Goal: Task Accomplishment & Management: Manage account settings

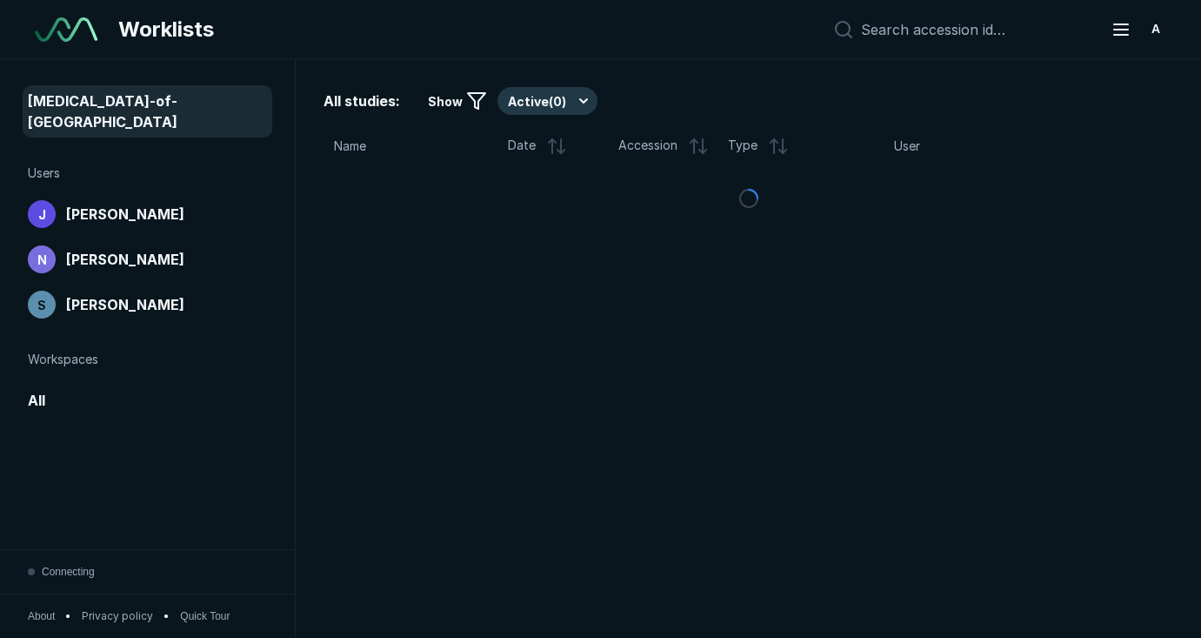
scroll to position [4522, 6031]
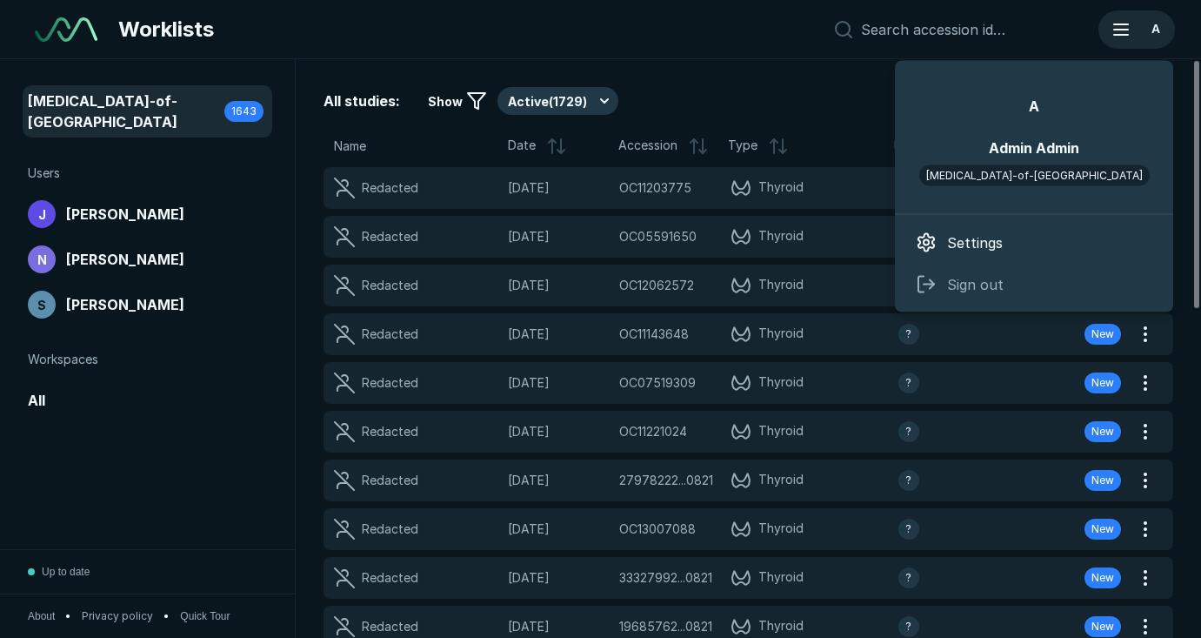
click at [1127, 37] on icon "button" at bounding box center [1121, 29] width 21 height 21
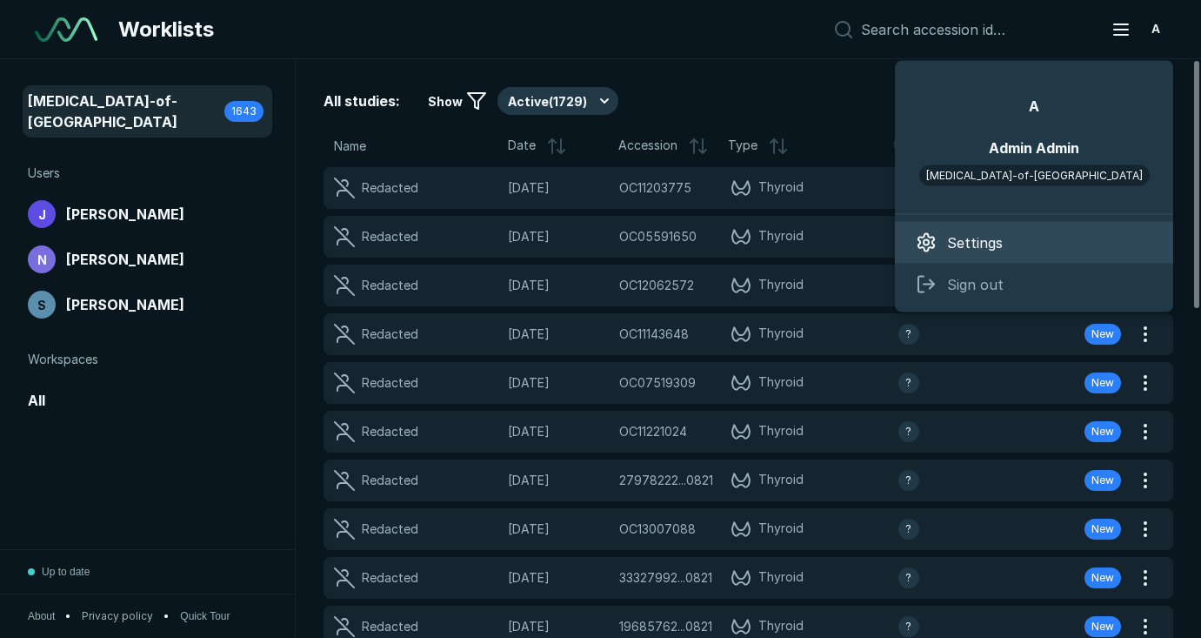
click at [985, 232] on span "Settings" at bounding box center [975, 242] width 56 height 21
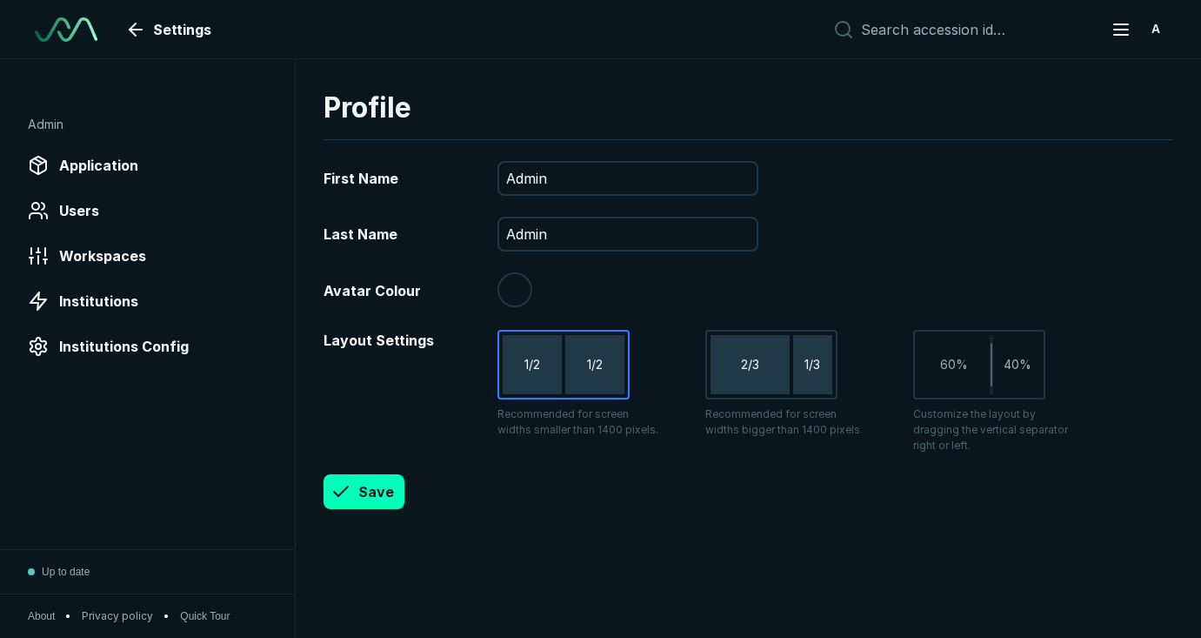
scroll to position [4522, 6031]
type input "#000000"
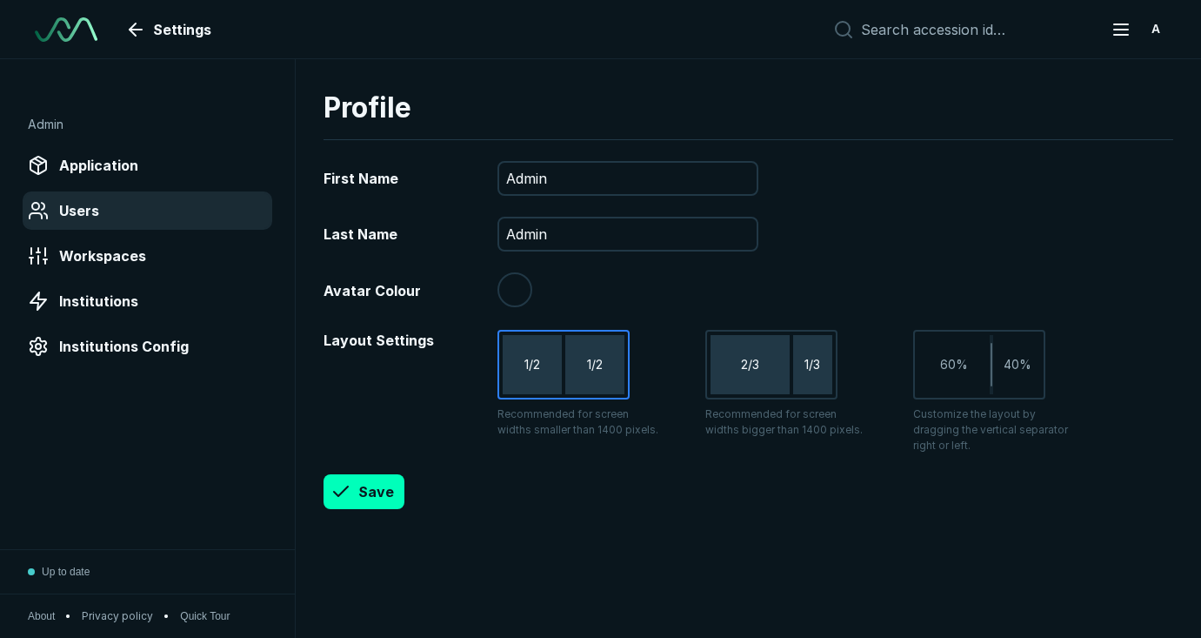
click at [100, 212] on div "Users" at bounding box center [147, 211] width 239 height 28
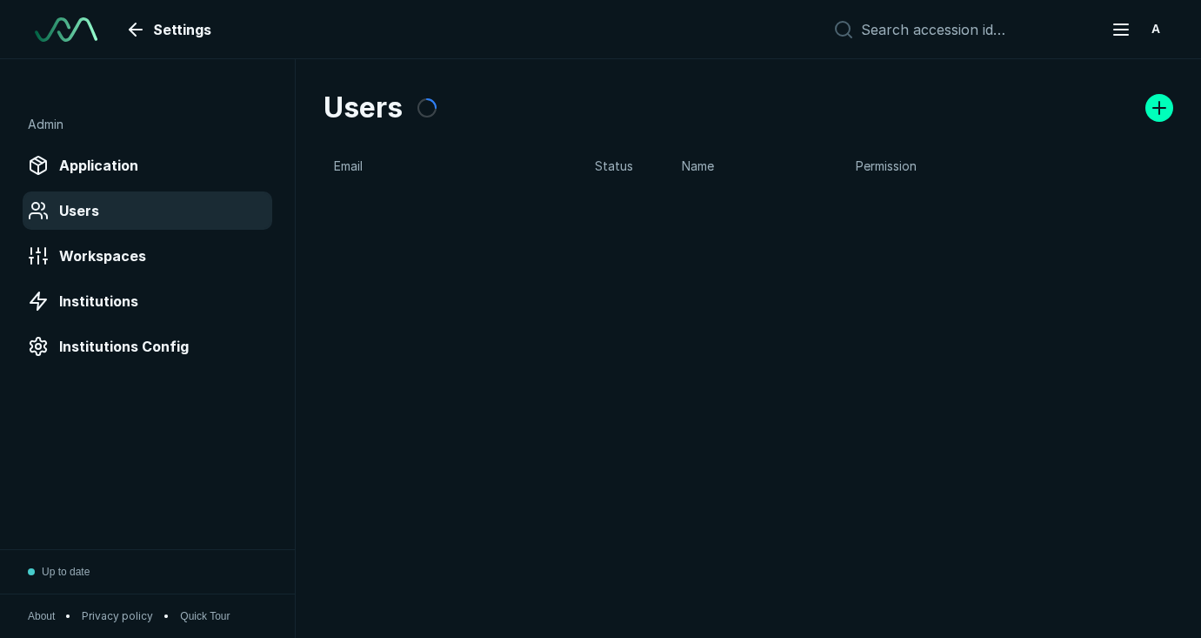
scroll to position [4522, 6031]
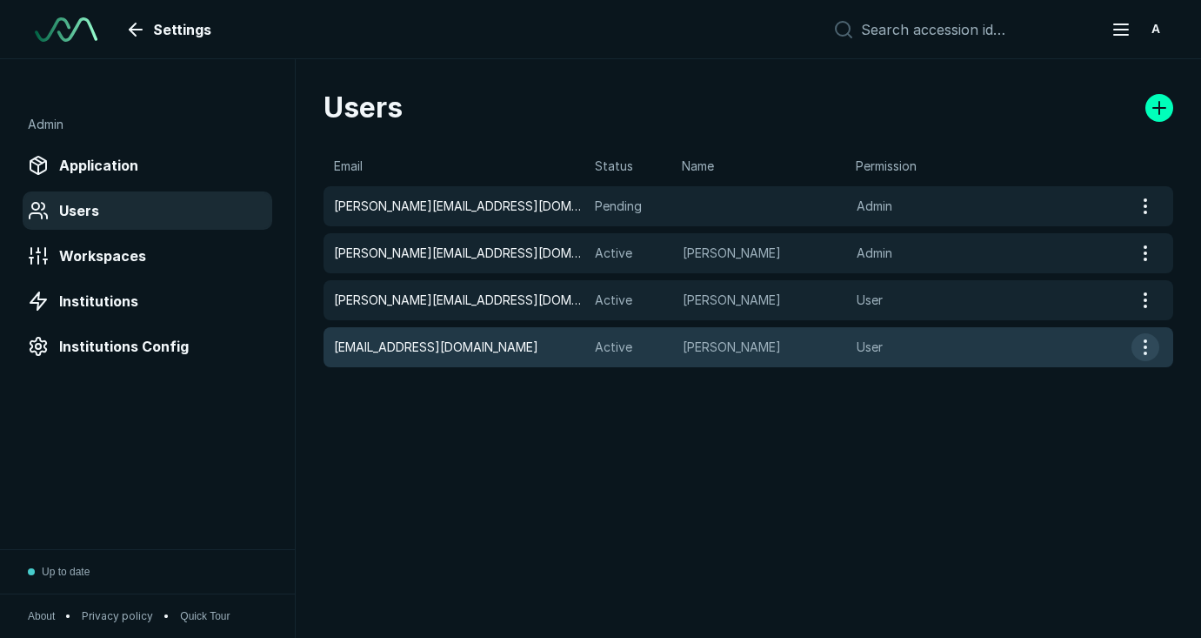
click at [1143, 348] on button "button" at bounding box center [1146, 347] width 28 height 28
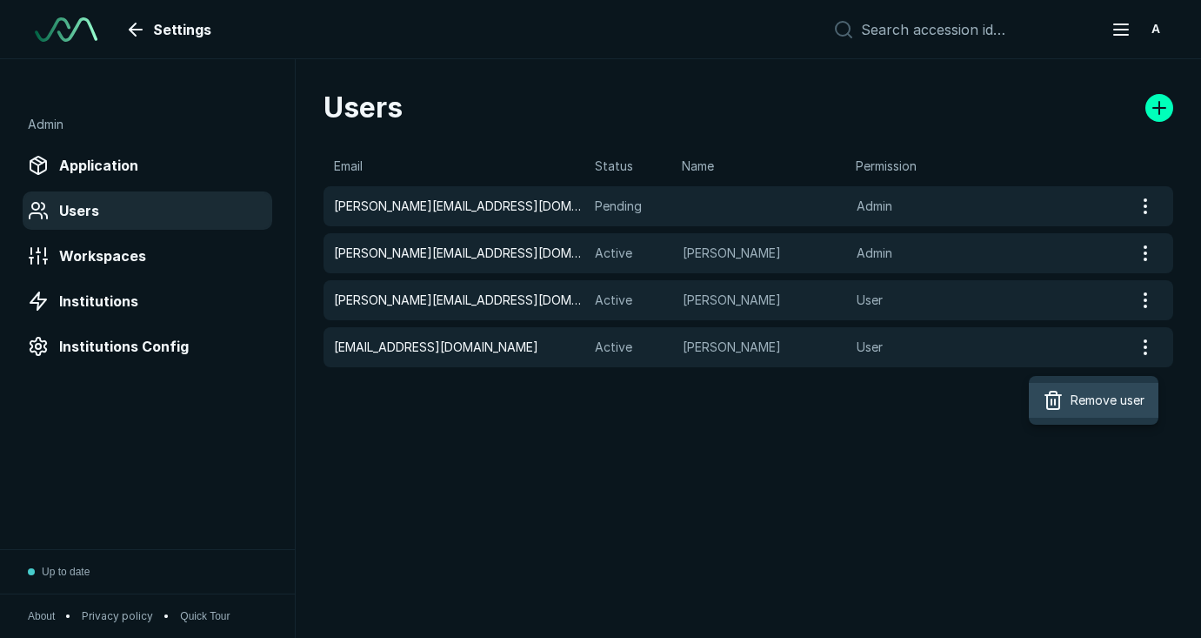
click at [1116, 397] on span "Remove user" at bounding box center [1108, 400] width 74 height 19
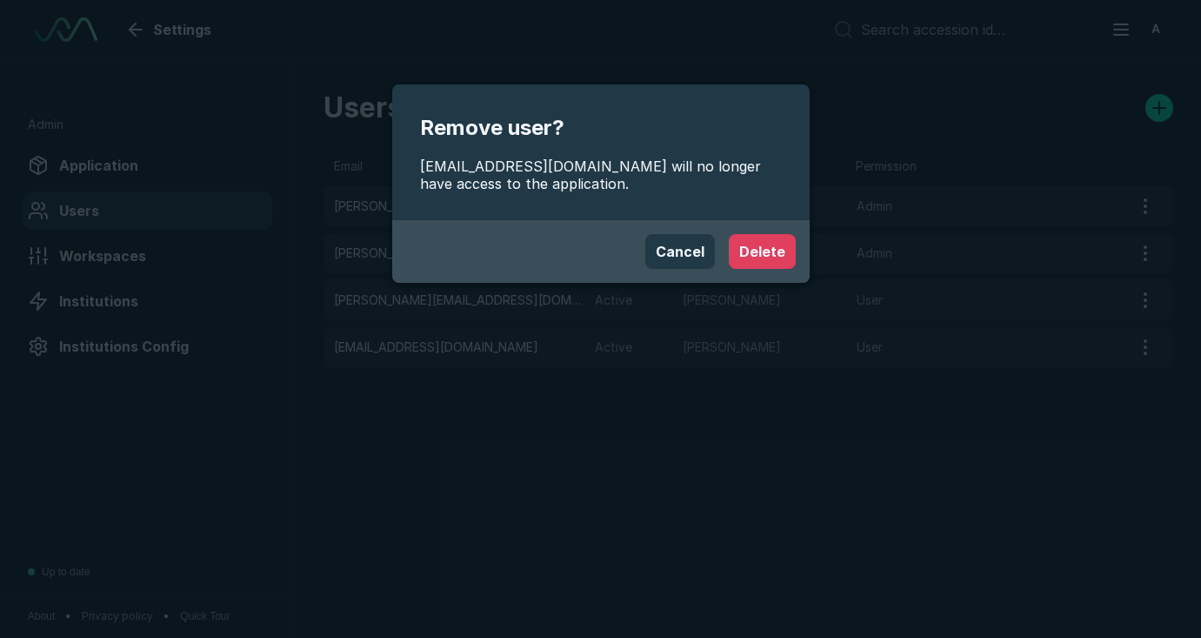
click at [763, 251] on button "Delete" at bounding box center [762, 251] width 67 height 35
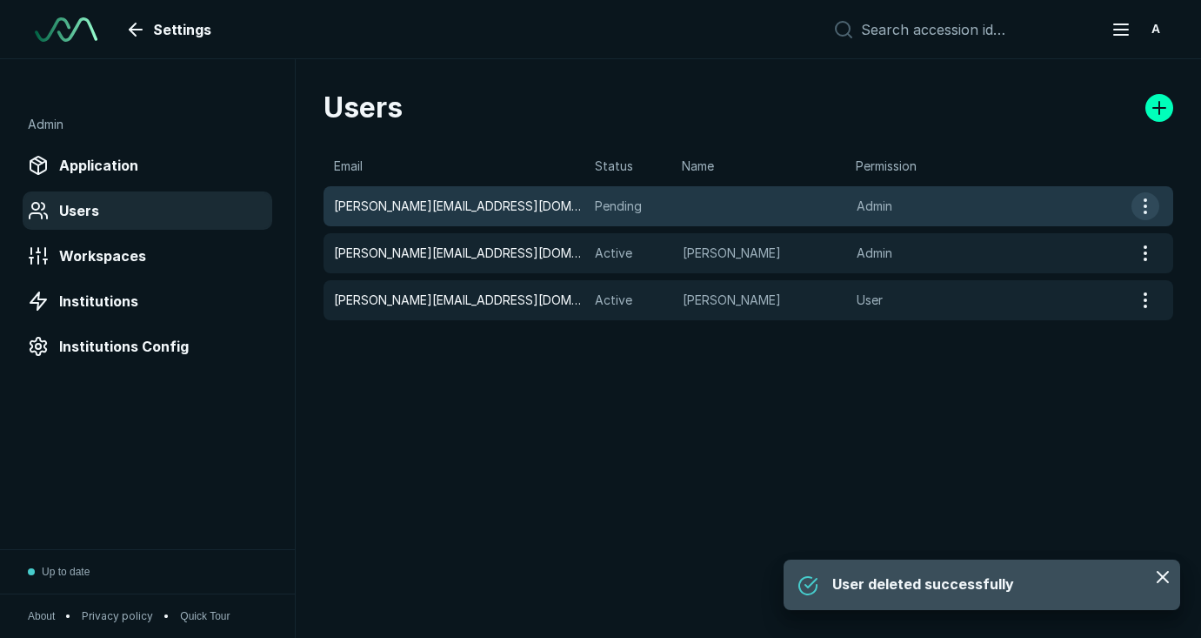
click at [1146, 204] on button "button" at bounding box center [1146, 206] width 28 height 28
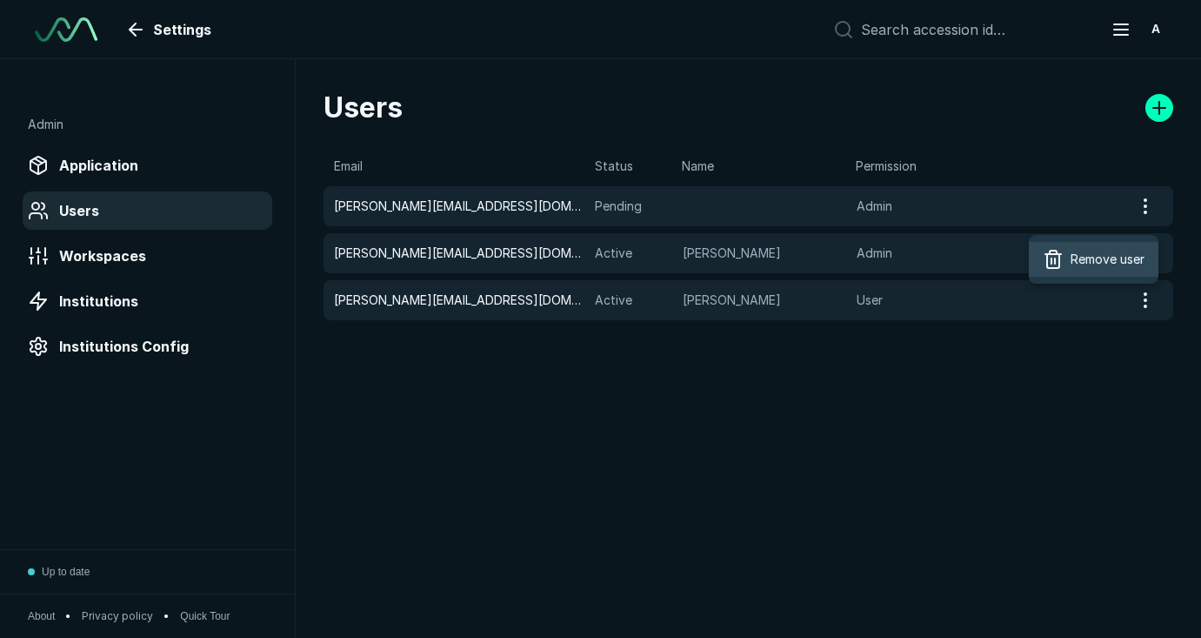
click at [1095, 259] on span "Remove user" at bounding box center [1108, 259] width 74 height 19
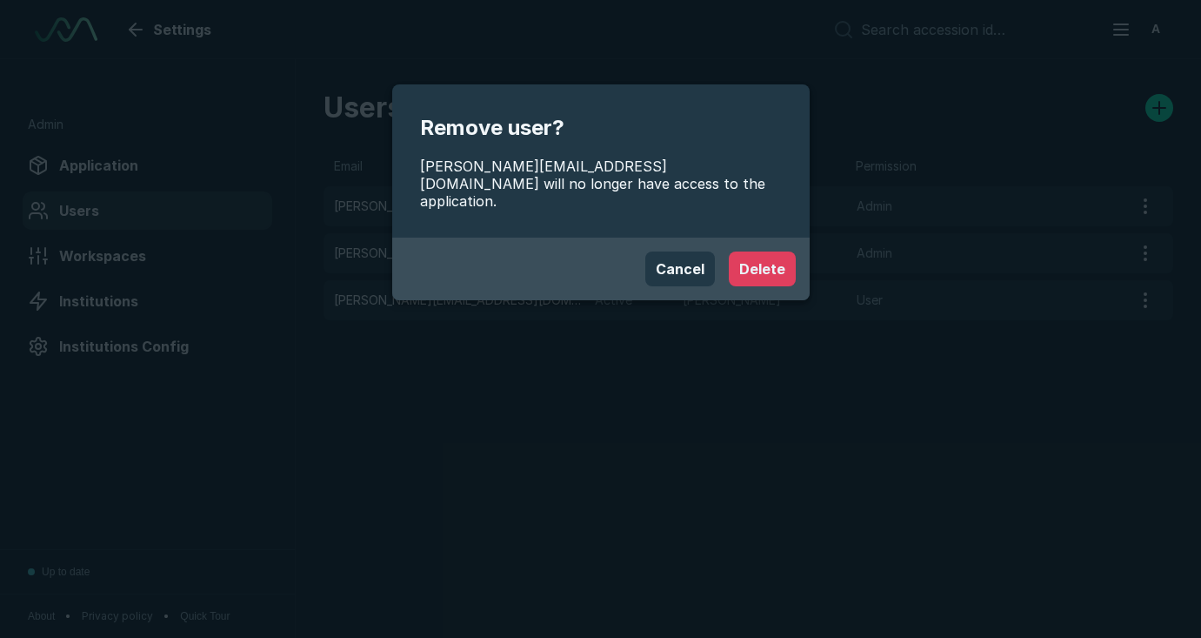
click at [752, 252] on button "Delete" at bounding box center [762, 268] width 67 height 35
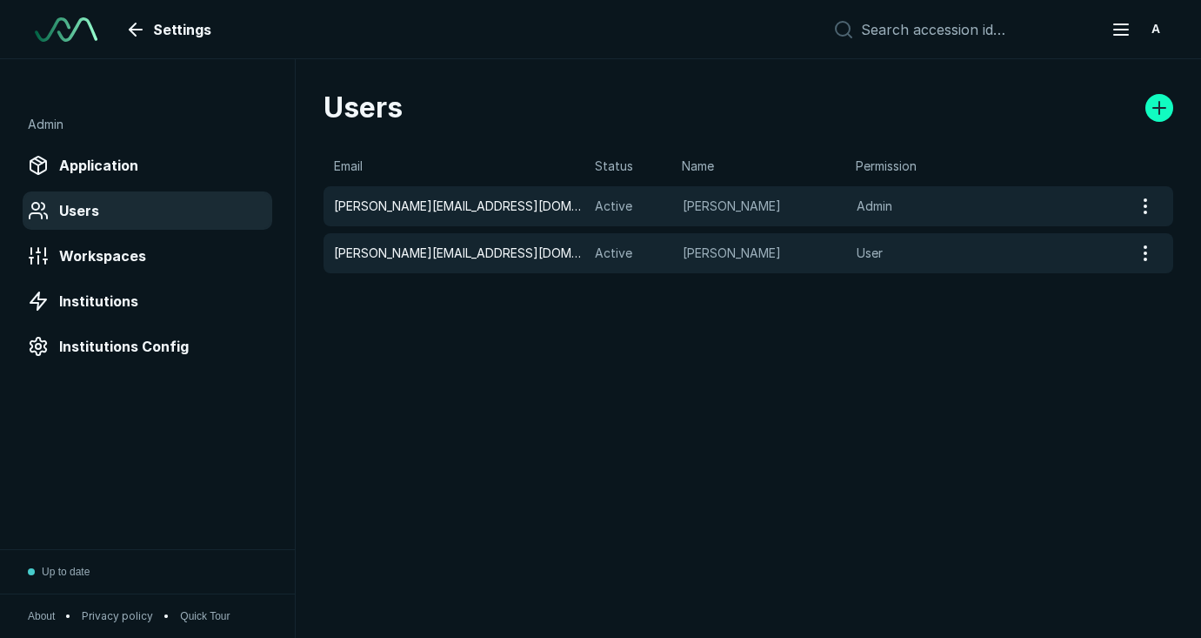
click at [1159, 112] on link at bounding box center [1160, 108] width 28 height 28
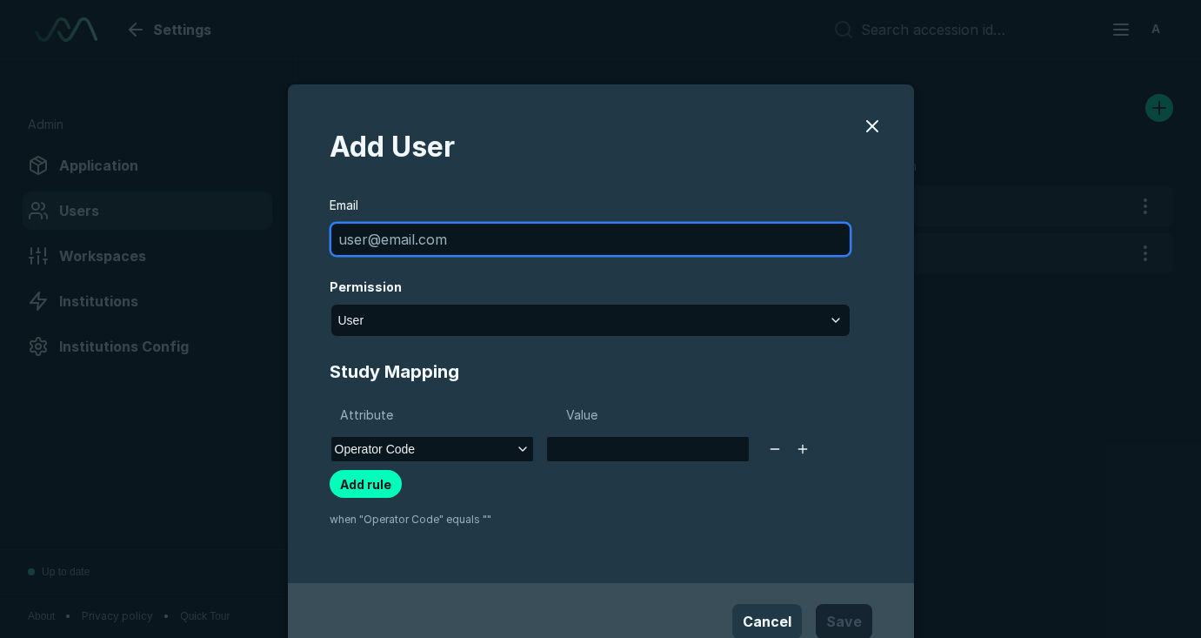
click at [545, 245] on input "modal" at bounding box center [590, 239] width 518 height 31
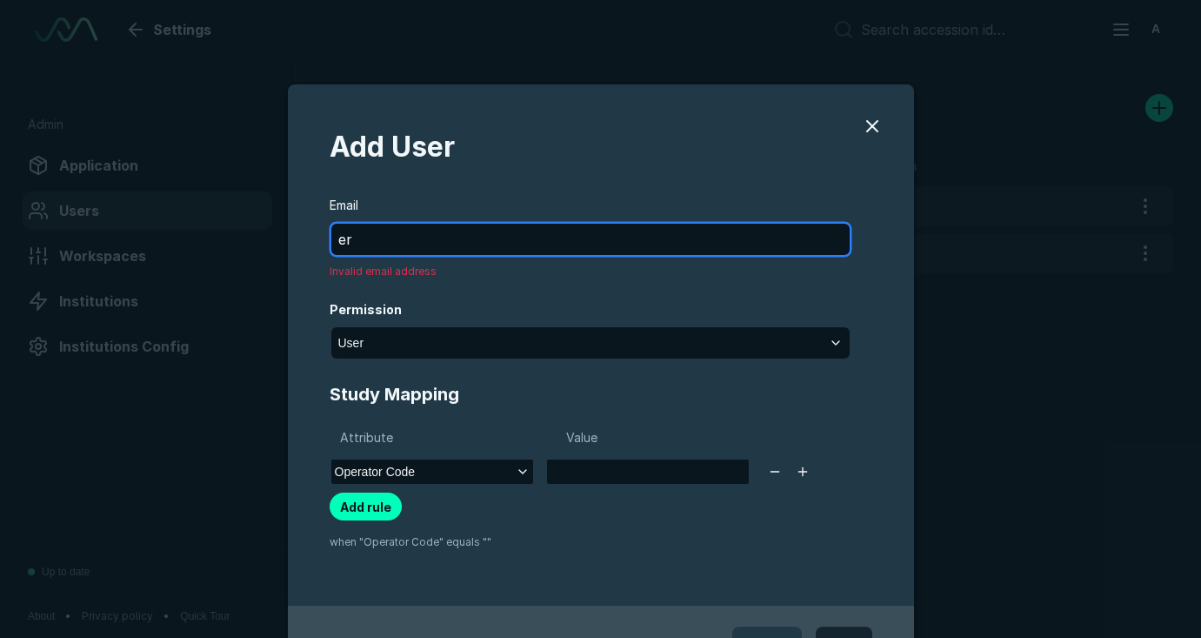
click at [392, 236] on input "er" at bounding box center [590, 239] width 518 height 31
paste input "walter@finaocorp.com"
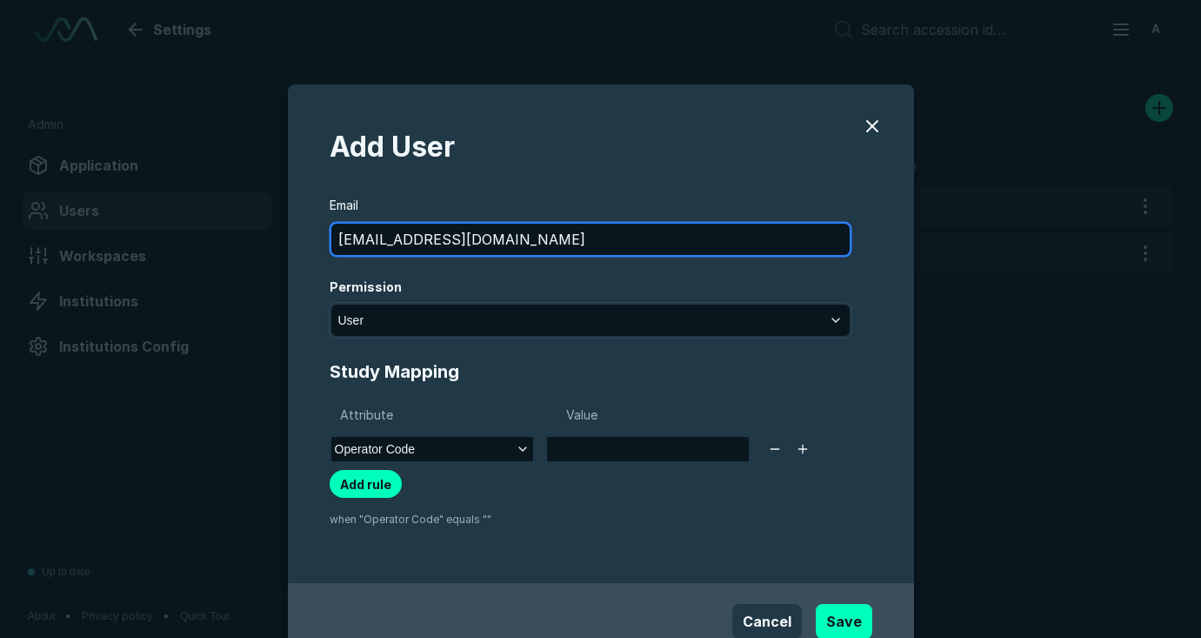
type input "ewalter@finaocorp.com"
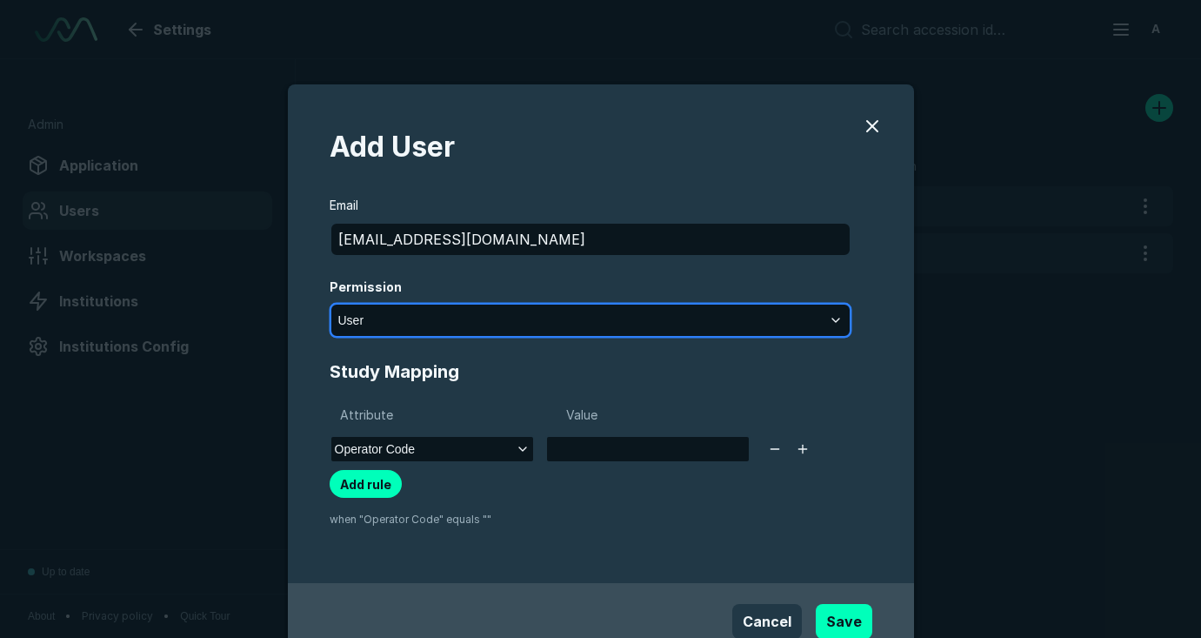
click at [440, 323] on button "User" at bounding box center [590, 319] width 518 height 31
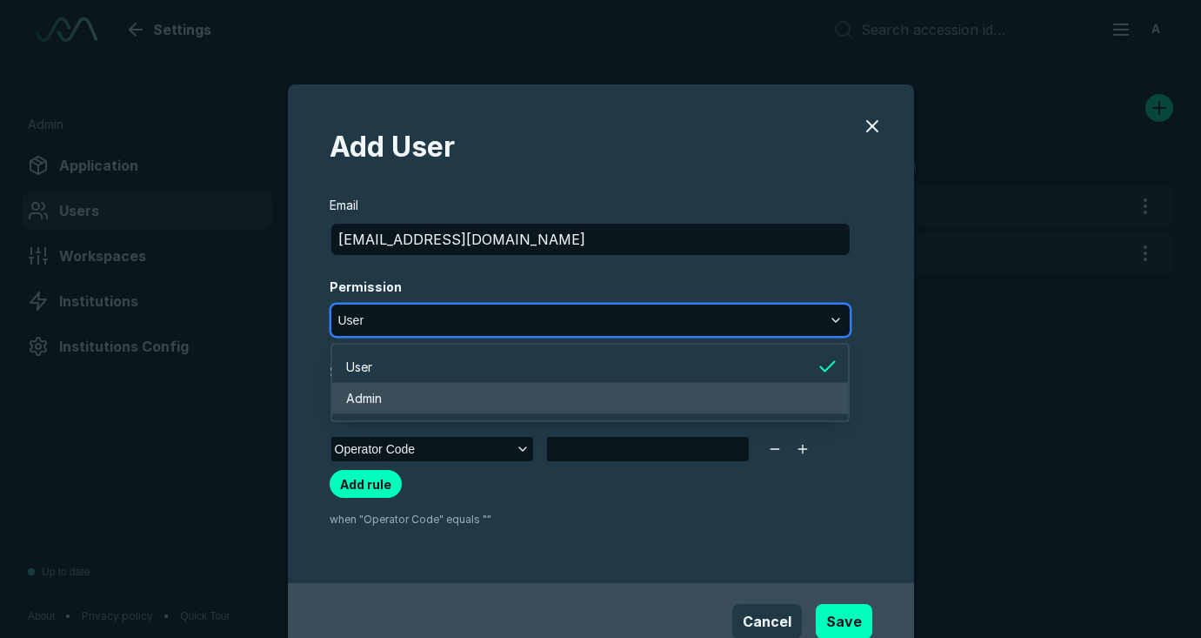
click at [411, 396] on li "Admin" at bounding box center [590, 398] width 517 height 31
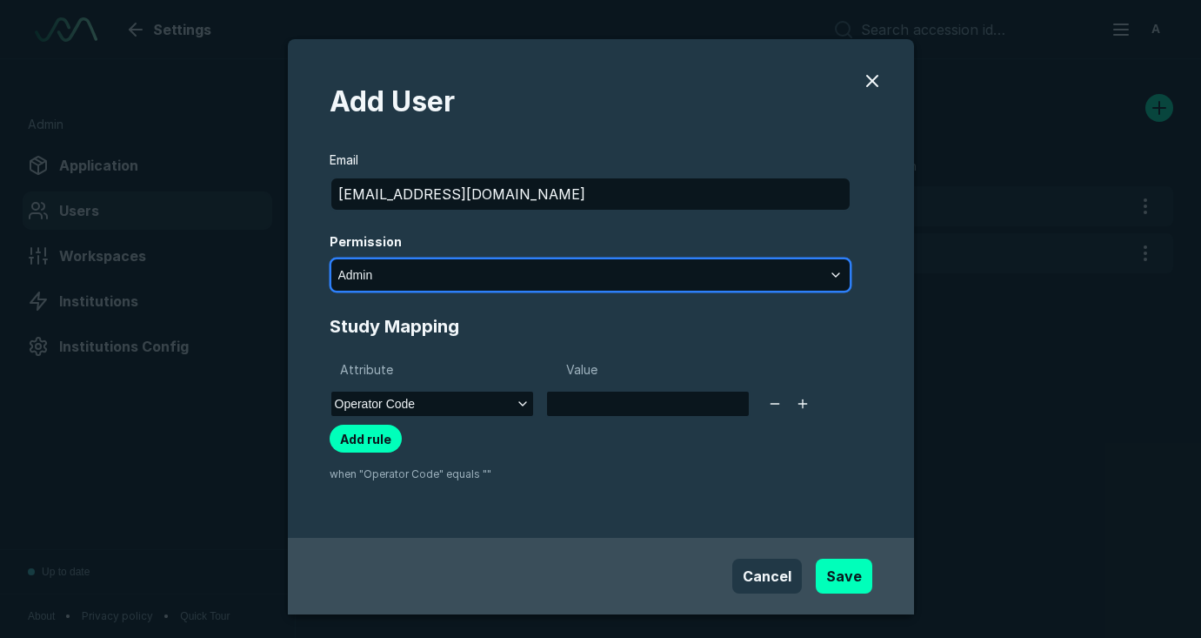
scroll to position [59, 0]
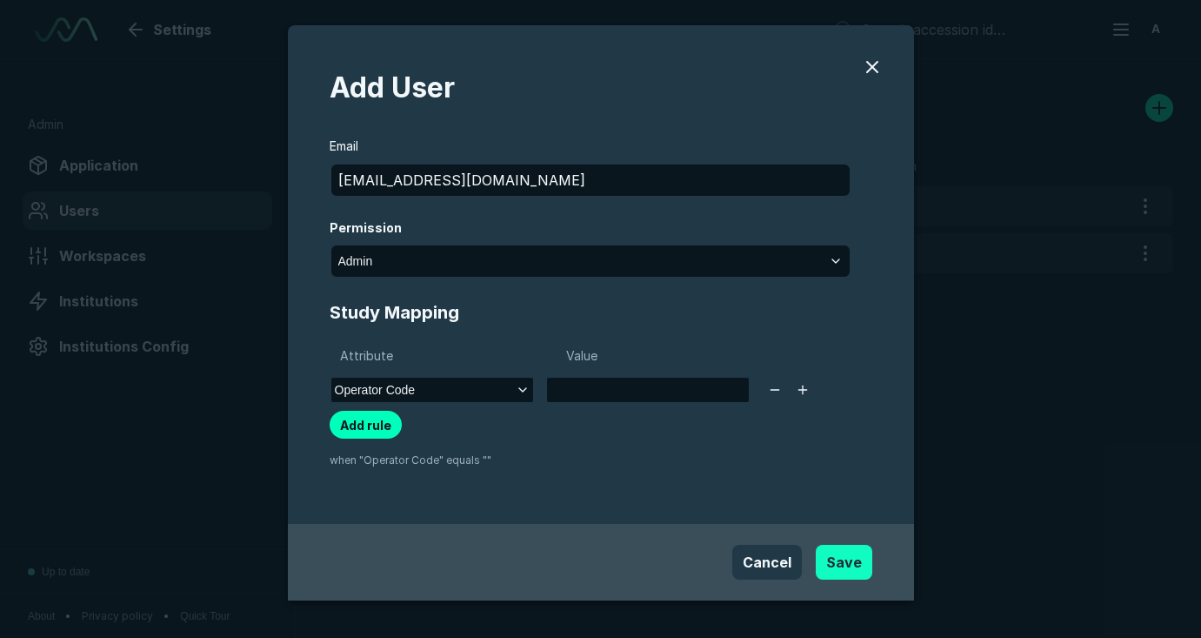
click at [856, 565] on button "Save" at bounding box center [844, 561] width 57 height 35
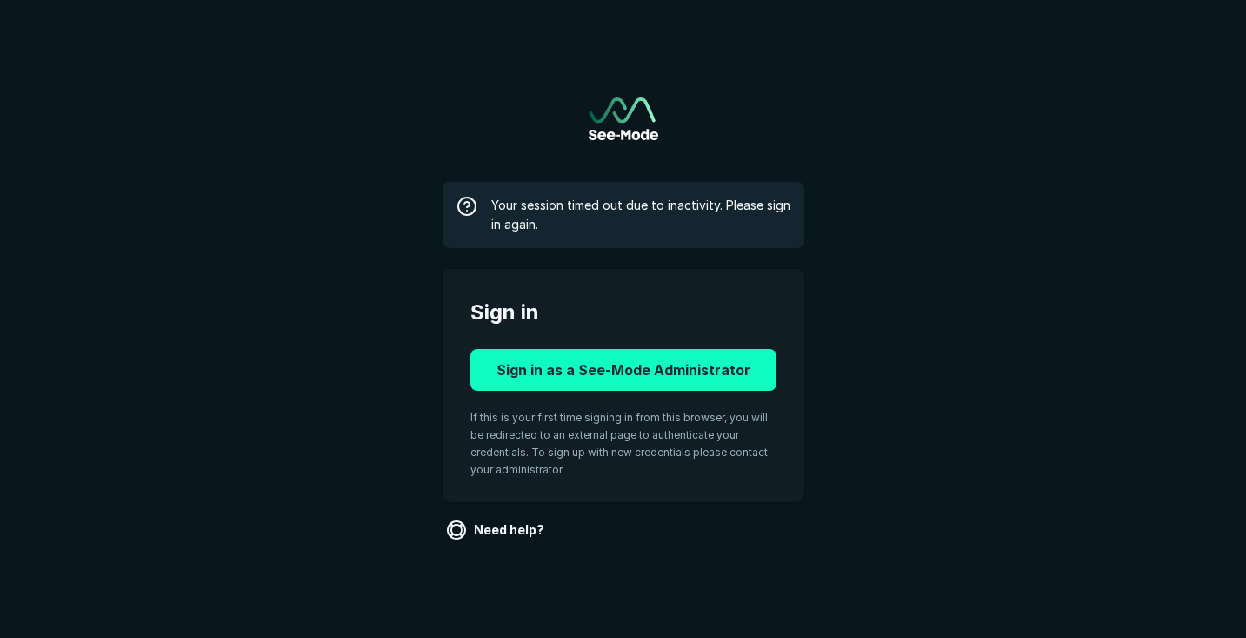
click at [660, 377] on button "Sign in as a See-Mode Administrator" at bounding box center [624, 370] width 306 height 42
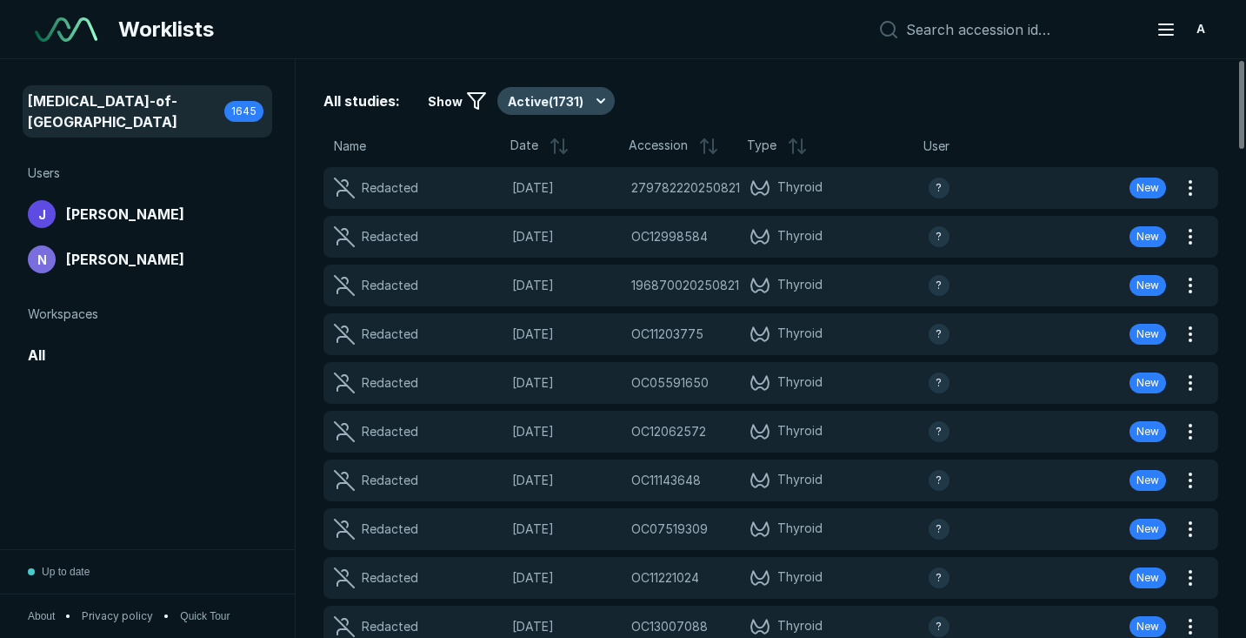
click at [596, 97] on button "Active ( 1731 )" at bounding box center [556, 101] width 117 height 28
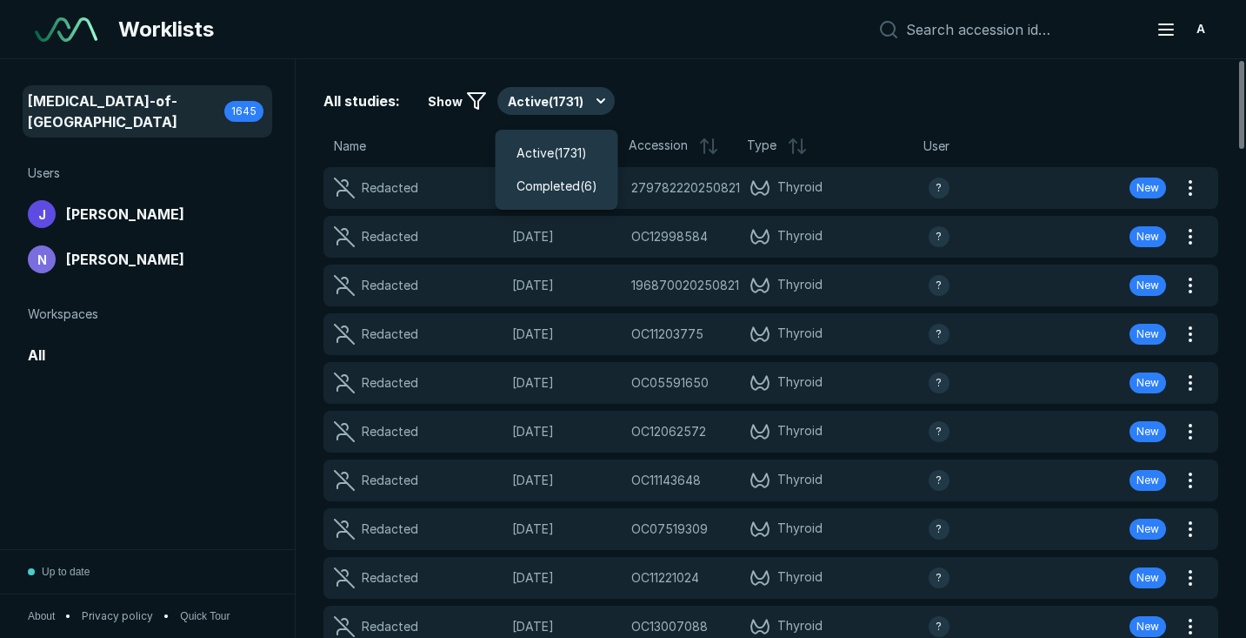
click at [726, 98] on div "All studies: Show Active ( 1731 )" at bounding box center [771, 101] width 895 height 28
